Goal: Transaction & Acquisition: Book appointment/travel/reservation

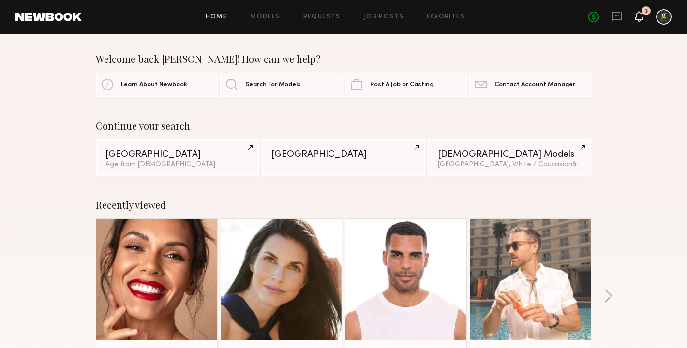
click at [636, 14] on icon at bounding box center [639, 16] width 9 height 11
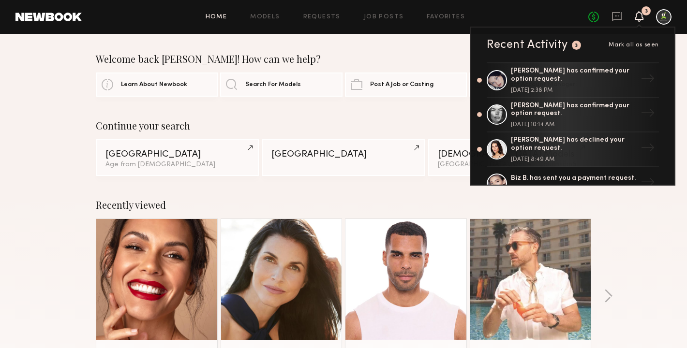
click at [634, 47] on span "Mark all as seen" at bounding box center [634, 45] width 50 height 6
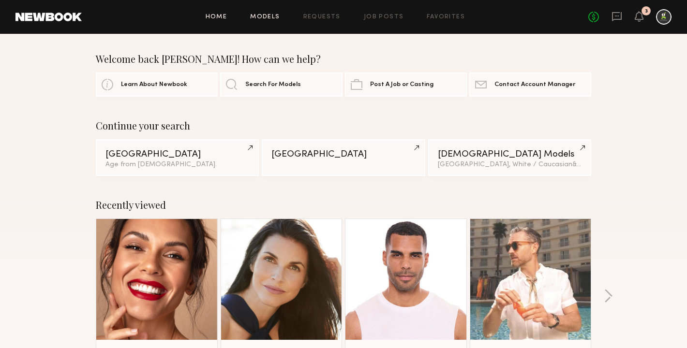
click at [262, 16] on link "Models" at bounding box center [265, 17] width 30 height 6
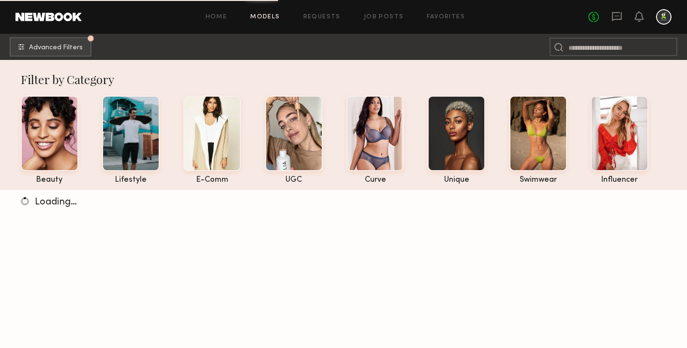
click at [314, 21] on div "Home Models Requests Job Posts Favorites Sign Out No fees up to $5,000" at bounding box center [377, 16] width 590 height 15
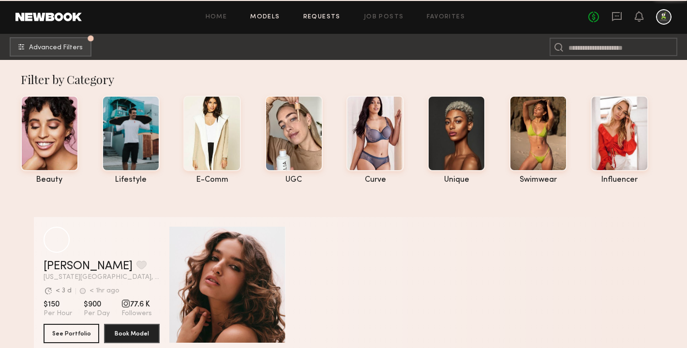
click at [314, 19] on link "Requests" at bounding box center [321, 17] width 37 height 6
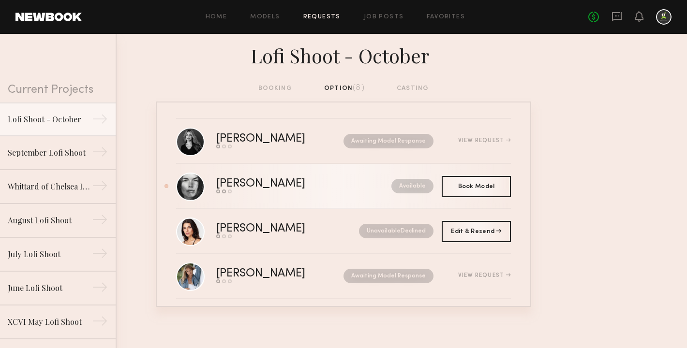
click at [296, 184] on div "Aarika W." at bounding box center [282, 184] width 132 height 11
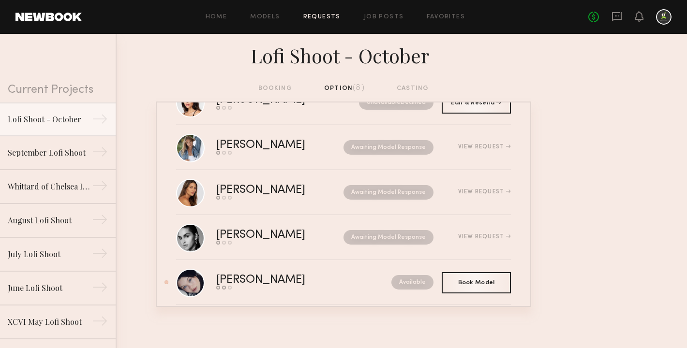
scroll to position [151, 0]
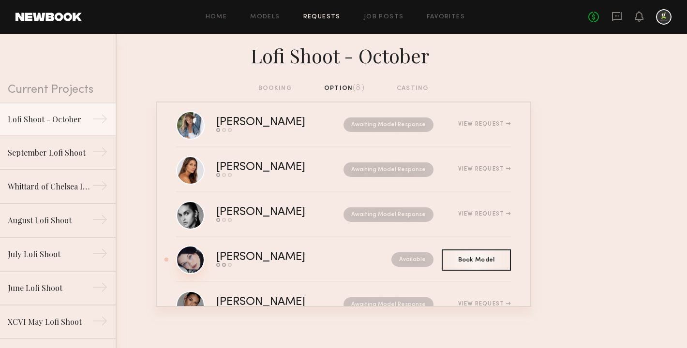
click at [202, 259] on link at bounding box center [190, 260] width 29 height 29
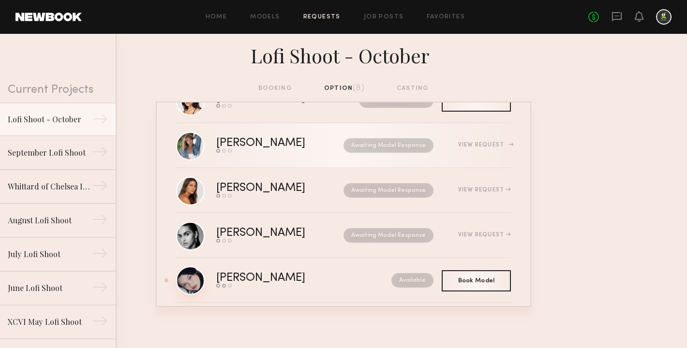
scroll to position [188, 0]
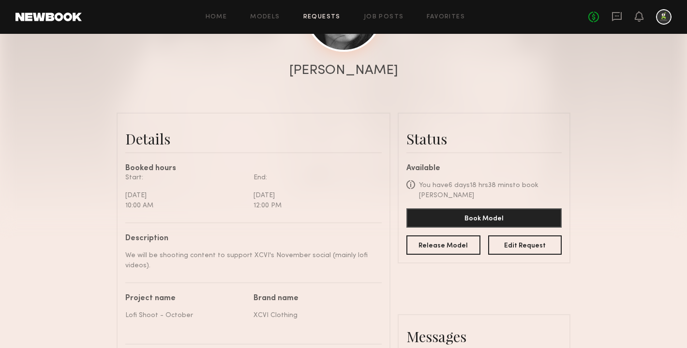
scroll to position [111, 0]
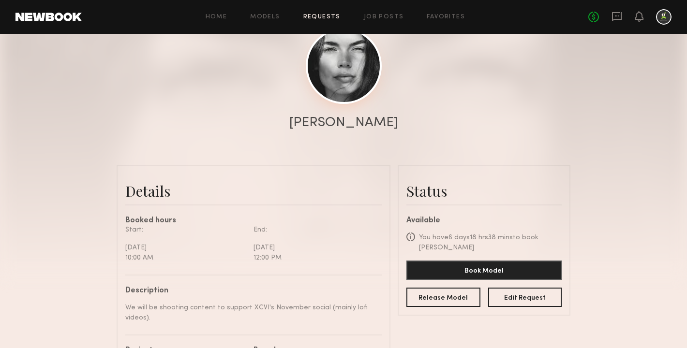
click at [344, 102] on link at bounding box center [344, 66] width 76 height 76
click at [338, 85] on link at bounding box center [344, 66] width 76 height 76
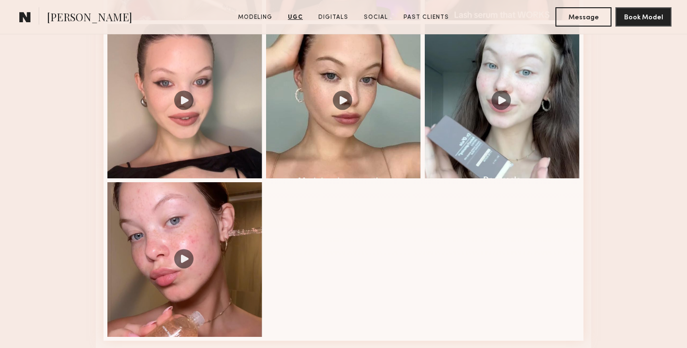
scroll to position [1356, 0]
